Goal: Task Accomplishment & Management: Manage account settings

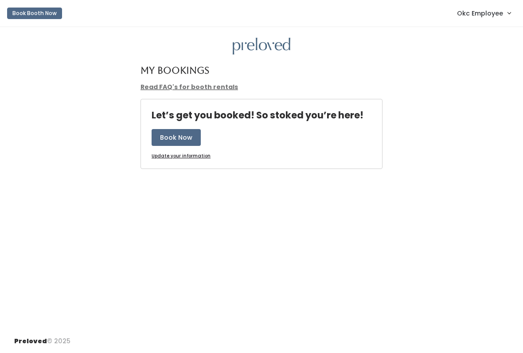
click at [496, 17] on span "Okc Employee" at bounding box center [480, 13] width 46 height 10
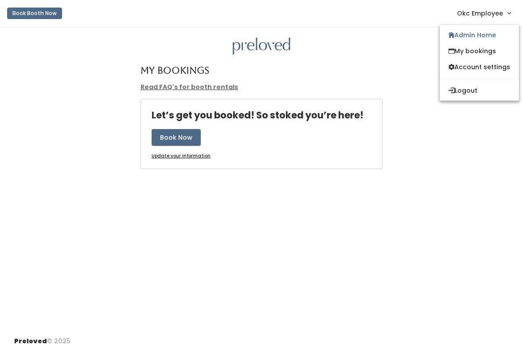
click at [493, 38] on link "Admin Home" at bounding box center [479, 35] width 79 height 16
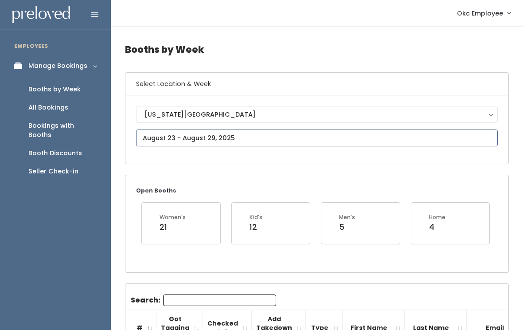
click at [197, 134] on input "text" at bounding box center [317, 137] width 362 height 17
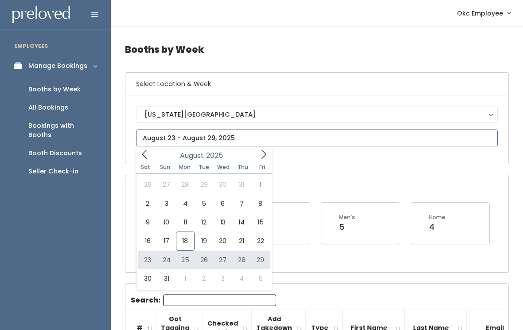
type input "August 23 to August 29"
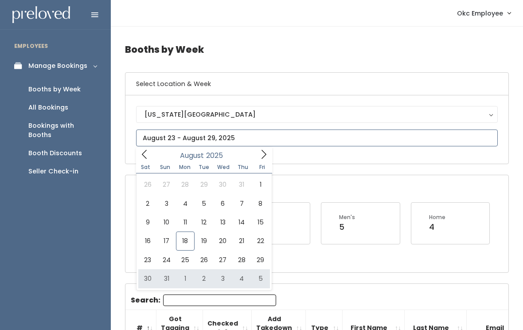
type input "August 30 to September 5"
